Goal: Find specific page/section: Find specific page/section

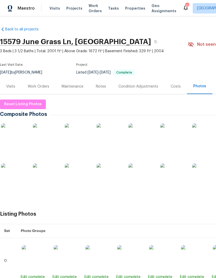
scroll to position [25, 6]
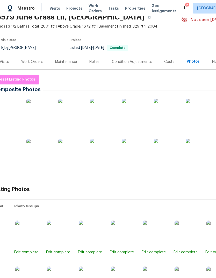
click at [54, 6] on span "Visits" at bounding box center [55, 8] width 11 height 5
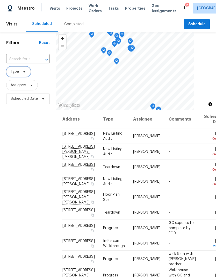
click at [24, 74] on span "Type" at bounding box center [18, 71] width 25 height 10
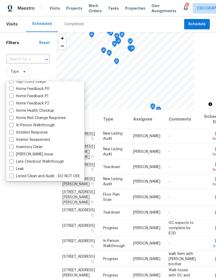
scroll to position [165, 0]
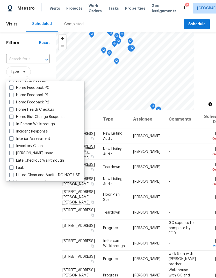
click at [14, 122] on label "In-Person Walkthrough" at bounding box center [32, 123] width 46 height 5
click at [13, 122] on input "In-Person Walkthrough" at bounding box center [10, 122] width 3 height 3
checkbox input "true"
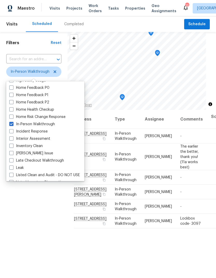
click at [31, 235] on div "Filters Reset ​ In-Person Walkthrough Assignee Scheduled Date" at bounding box center [34, 182] width 68 height 300
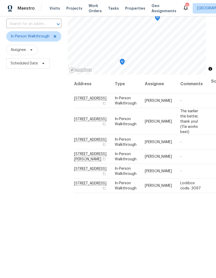
scroll to position [29, 0]
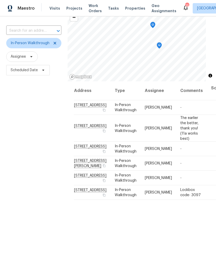
click at [125, 10] on span "Properties" at bounding box center [135, 8] width 20 height 5
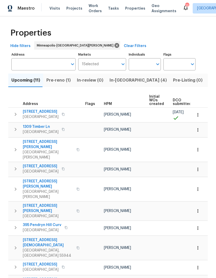
click at [114, 78] on span "In-reno (4)" at bounding box center [138, 80] width 57 height 7
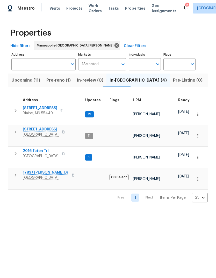
click at [59, 80] on span "Pre-reno (1)" at bounding box center [58, 80] width 24 height 7
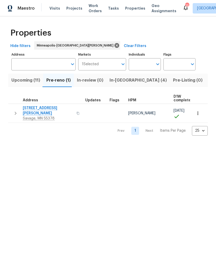
click at [117, 82] on span "In-reno (4)" at bounding box center [138, 80] width 57 height 7
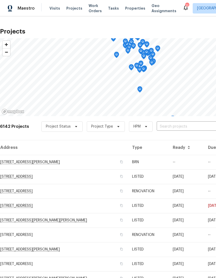
click at [174, 129] on input "text" at bounding box center [186, 126] width 59 height 8
type input "1524"
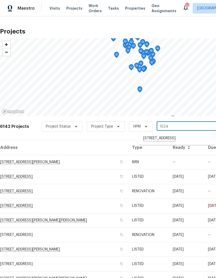
click at [174, 139] on li "1524 89th Ave NE, Blaine, MN 55449" at bounding box center [177, 138] width 76 height 9
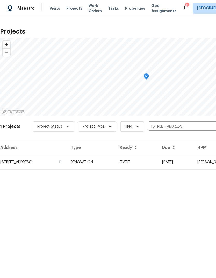
click at [34, 164] on td "1524 89th Ave NE, Blaine, MN 55449" at bounding box center [33, 162] width 67 height 15
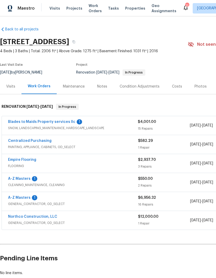
click at [45, 217] on link "Northco Construction, LLC" at bounding box center [32, 217] width 49 height 4
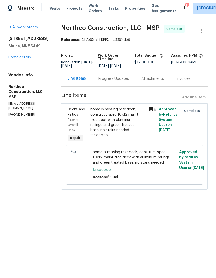
click at [113, 78] on div "Progress Updates" at bounding box center [114, 78] width 31 height 5
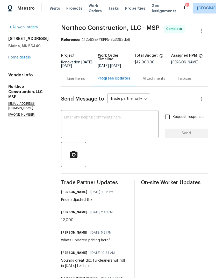
click at [22, 57] on link "Home details" at bounding box center [19, 58] width 23 height 4
